Goal: Task Accomplishment & Management: Complete application form

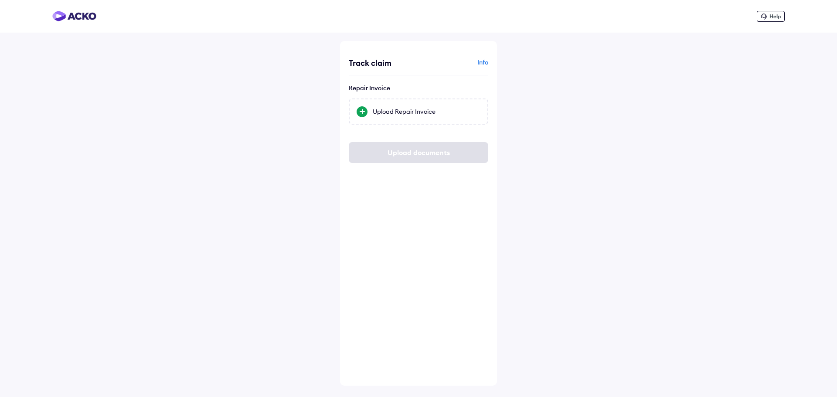
click at [486, 57] on div "Info" at bounding box center [455, 58] width 68 height 17
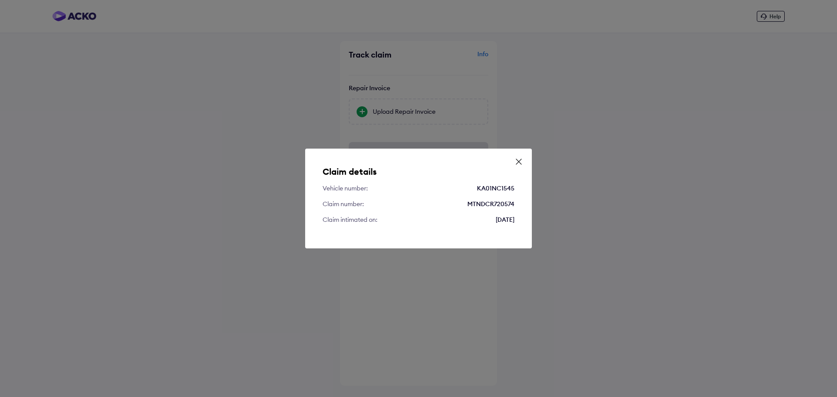
click at [522, 160] on icon at bounding box center [518, 161] width 9 height 9
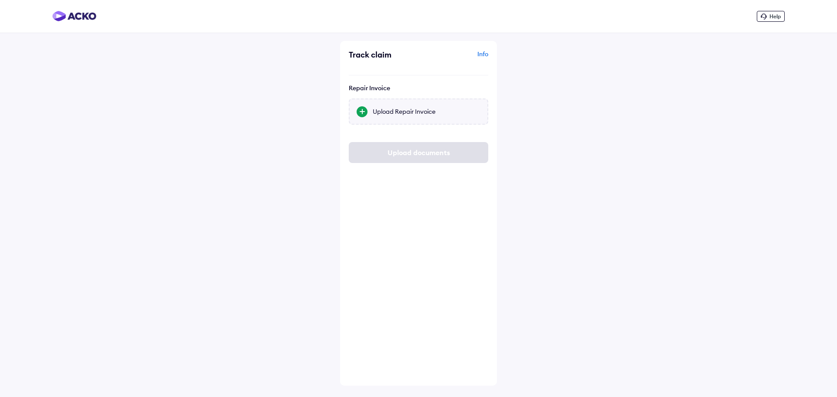
click at [418, 112] on div "Upload Repair Invoice" at bounding box center [427, 111] width 108 height 9
click at [0, 0] on input "Upload Repair Invoice" at bounding box center [0, 0] width 0 height 0
click at [81, 17] on img at bounding box center [74, 16] width 44 height 10
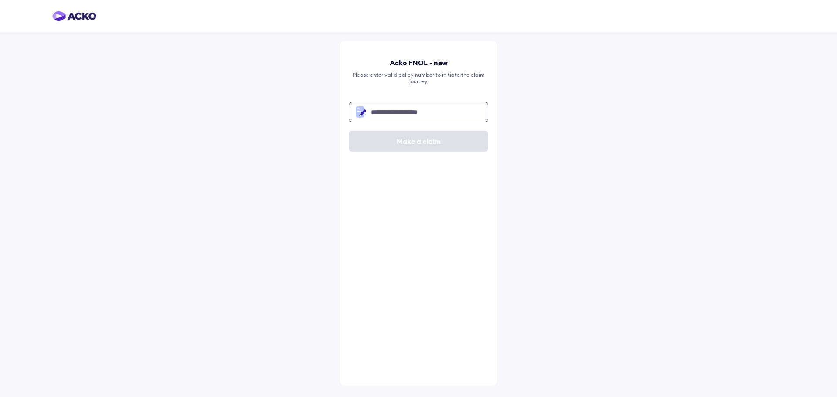
click at [403, 112] on input "text" at bounding box center [418, 112] width 139 height 20
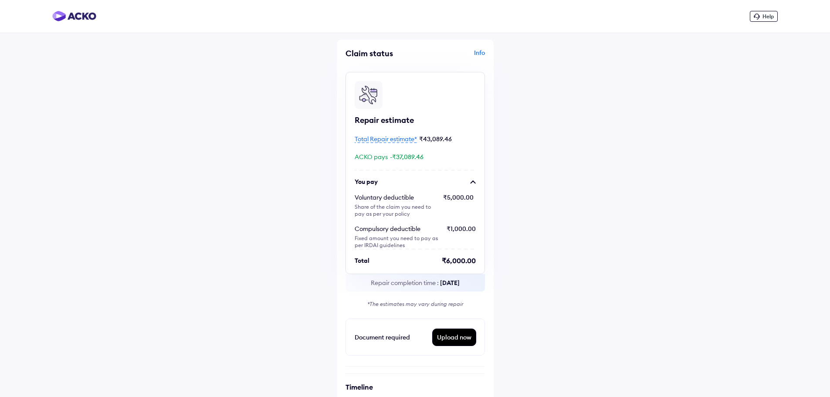
click at [379, 139] on span "Total Repair estimate*" at bounding box center [386, 139] width 62 height 8
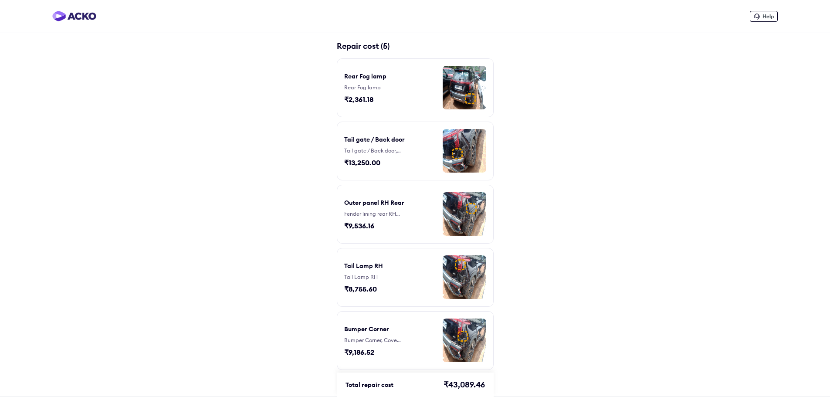
click at [443, 268] on img at bounding box center [465, 277] width 44 height 44
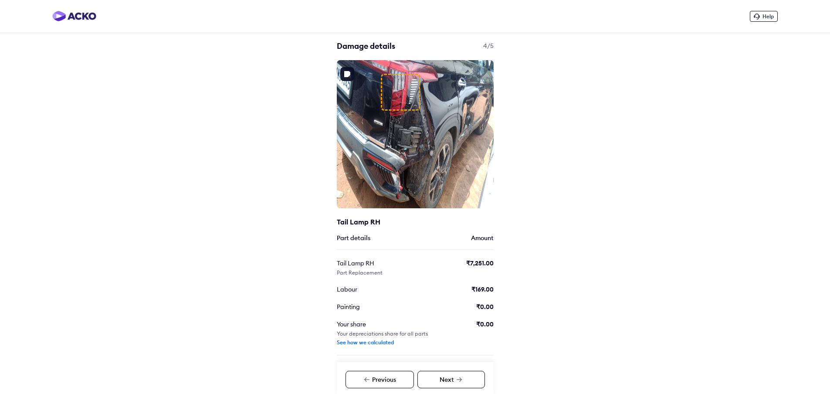
click at [395, 101] on div at bounding box center [400, 92] width 39 height 37
click at [395, 99] on div at bounding box center [400, 92] width 39 height 37
click at [455, 381] on div "Next" at bounding box center [452, 379] width 68 height 17
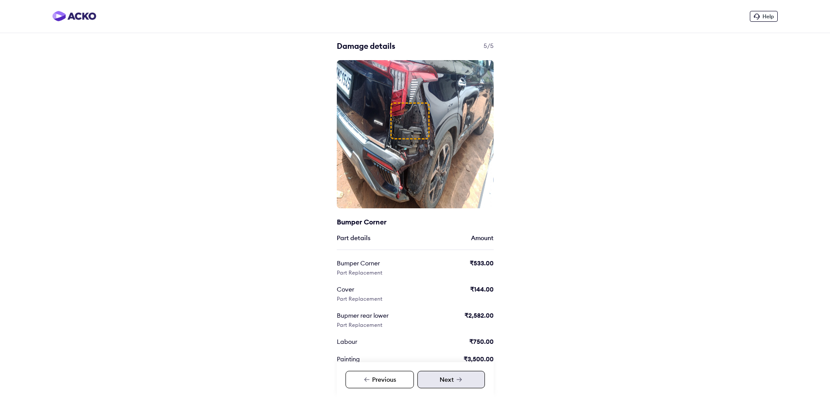
click at [454, 381] on div "Next" at bounding box center [452, 379] width 68 height 17
click at [454, 380] on div "Next" at bounding box center [452, 379] width 68 height 17
click at [396, 377] on div "Previous" at bounding box center [380, 379] width 68 height 17
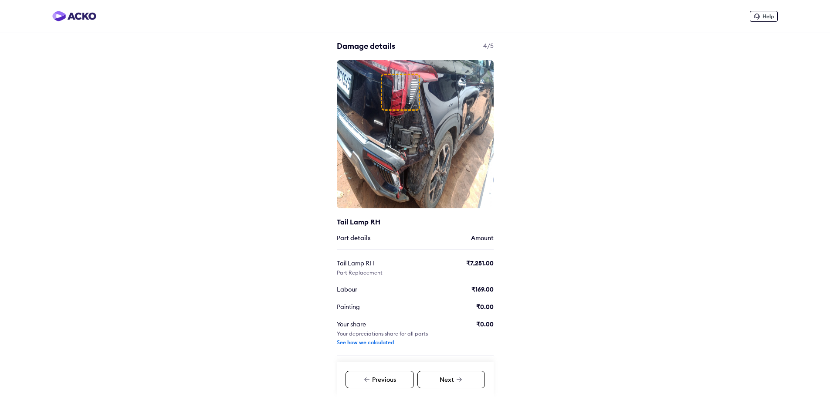
click at [396, 377] on div "Previous" at bounding box center [380, 379] width 68 height 17
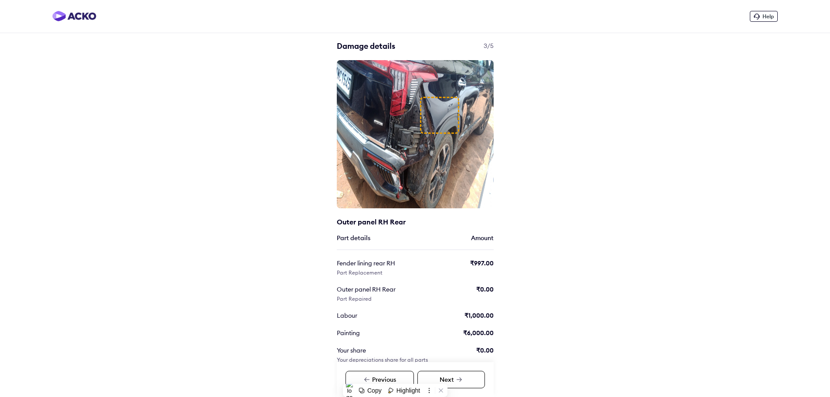
click at [396, 377] on div "Previous" at bounding box center [380, 379] width 68 height 17
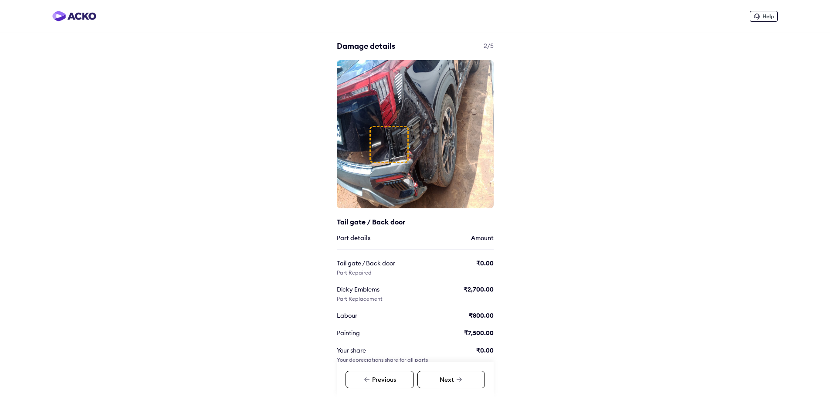
click at [449, 381] on div "Next" at bounding box center [452, 379] width 68 height 17
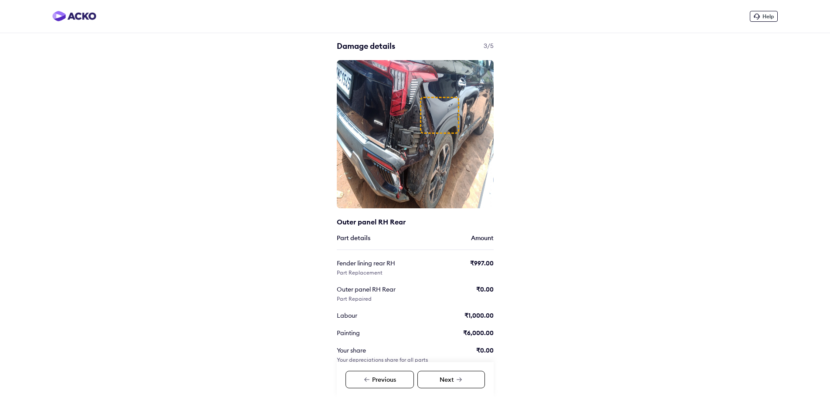
click at [380, 380] on div "Previous" at bounding box center [380, 379] width 68 height 17
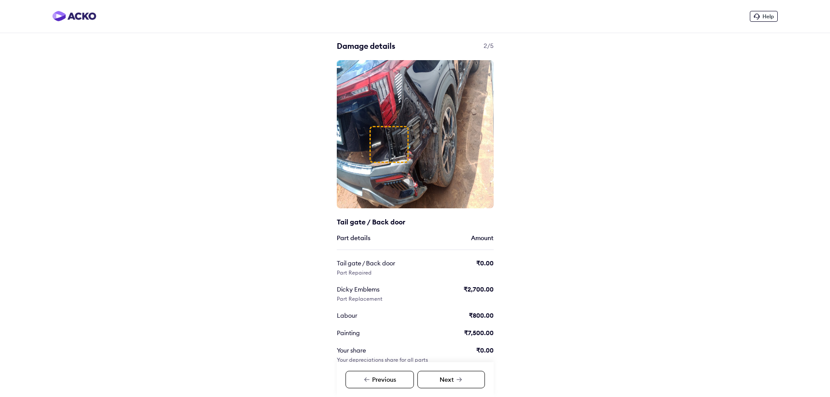
click at [380, 380] on div "Previous" at bounding box center [380, 379] width 68 height 17
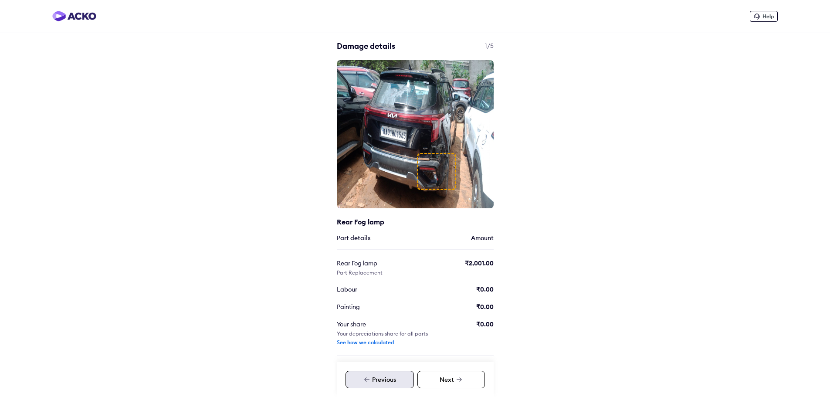
click at [380, 380] on div "Previous" at bounding box center [380, 379] width 68 height 17
click at [457, 375] on div "Next" at bounding box center [452, 379] width 68 height 17
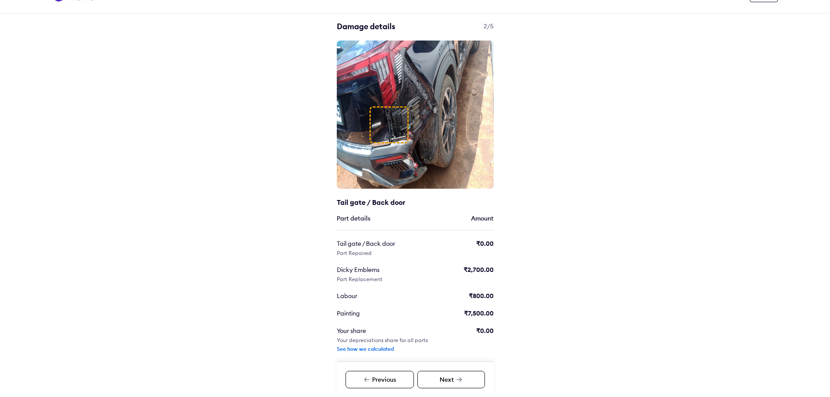
scroll to position [46, 0]
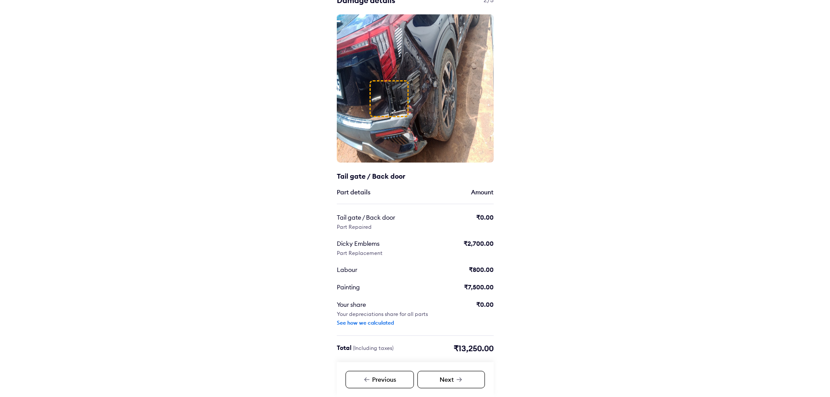
click at [371, 320] on div "See how we calculated" at bounding box center [365, 323] width 57 height 7
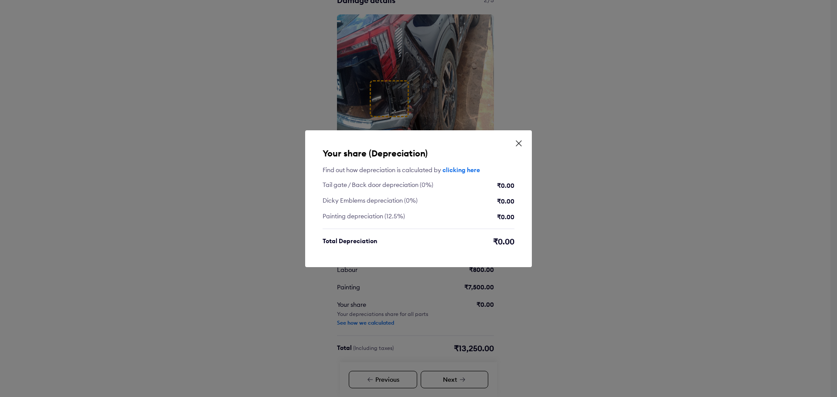
click at [518, 145] on icon at bounding box center [518, 143] width 9 height 9
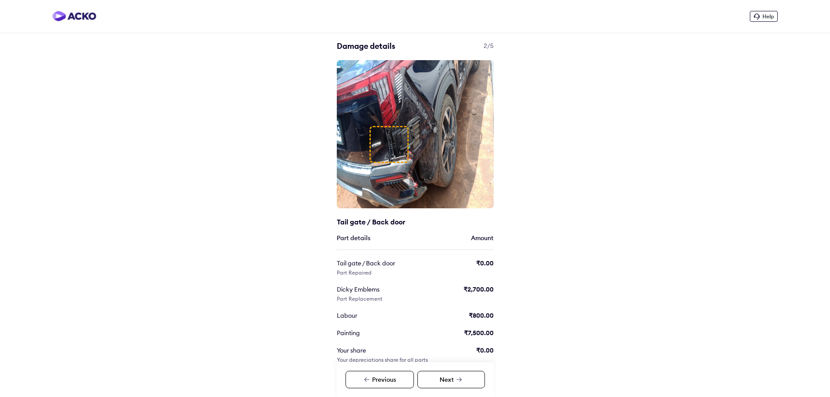
click at [80, 20] on img at bounding box center [74, 16] width 44 height 10
